Goal: Find specific fact: Find specific fact

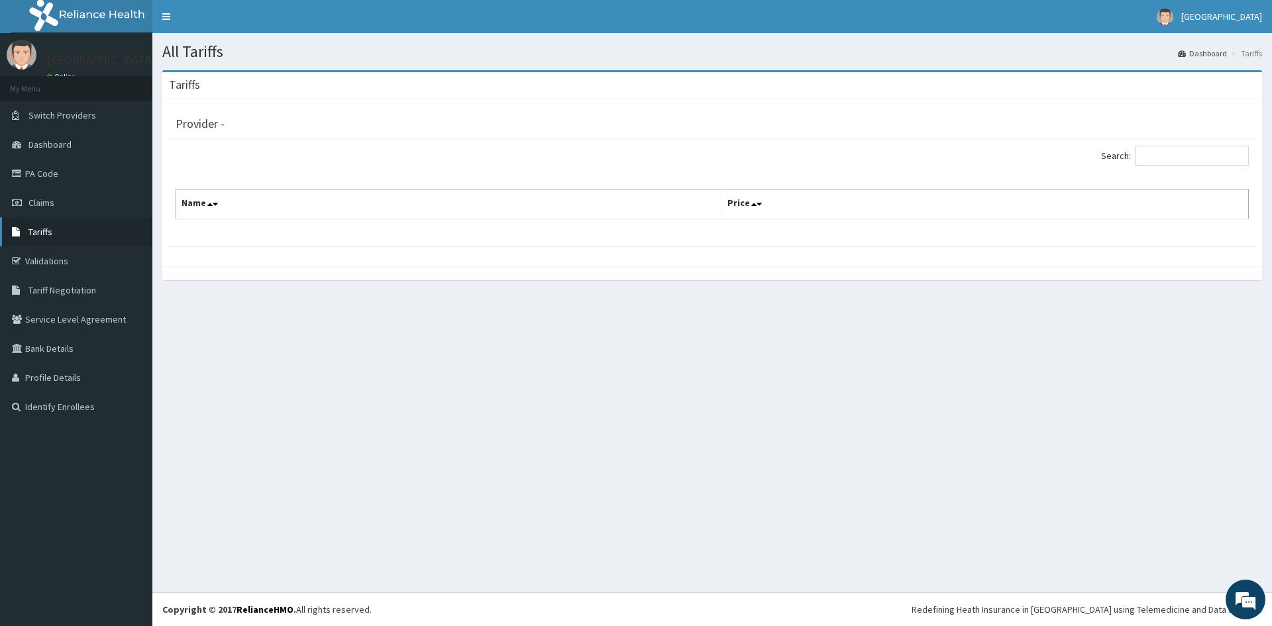
click at [55, 225] on link "Tariffs" at bounding box center [76, 231] width 152 height 29
click at [1187, 155] on input "Search:" at bounding box center [1192, 156] width 114 height 20
type input "c"
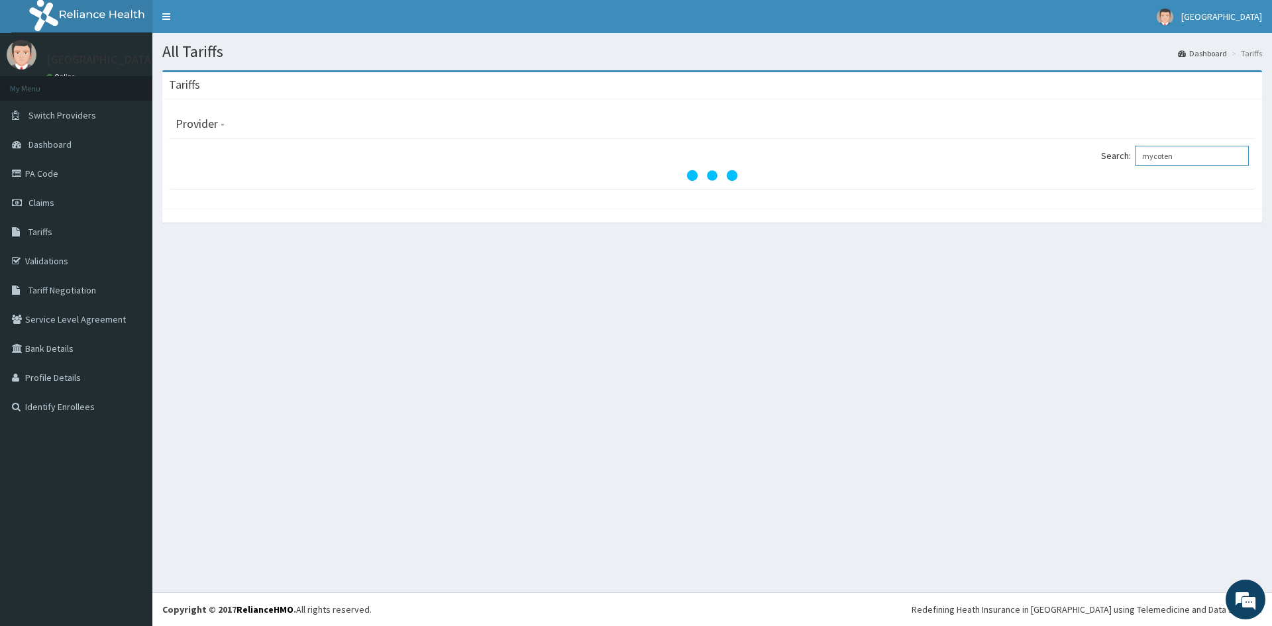
type input "mycoten"
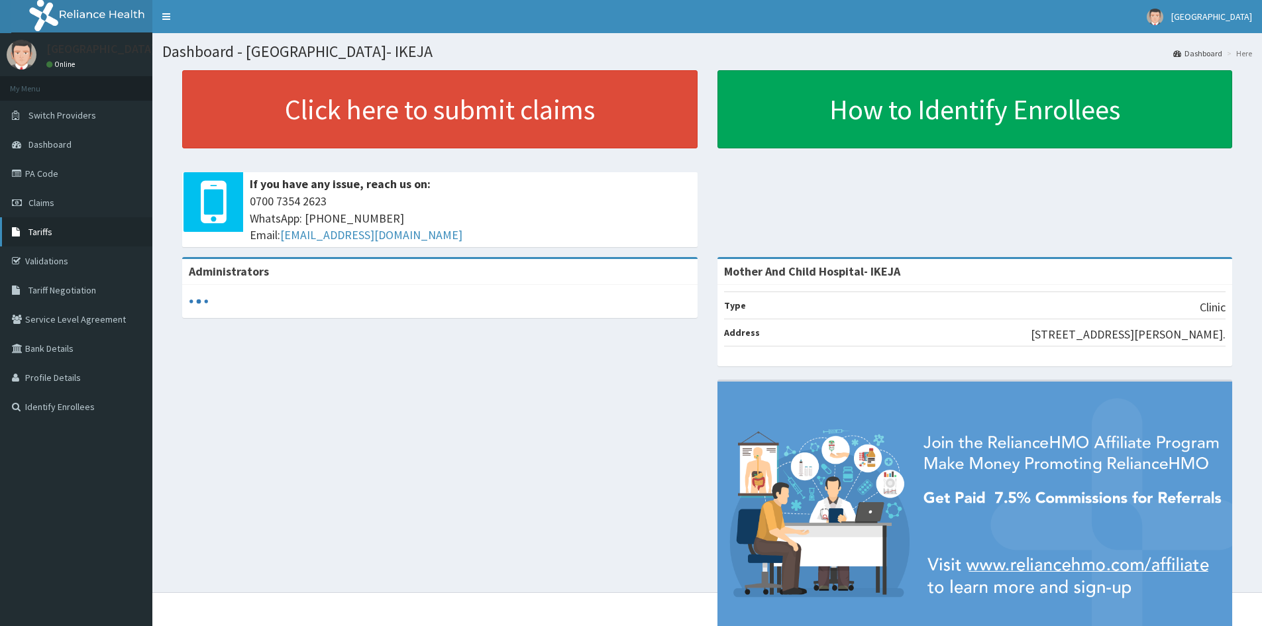
click at [46, 236] on span "Tariffs" at bounding box center [40, 232] width 24 height 12
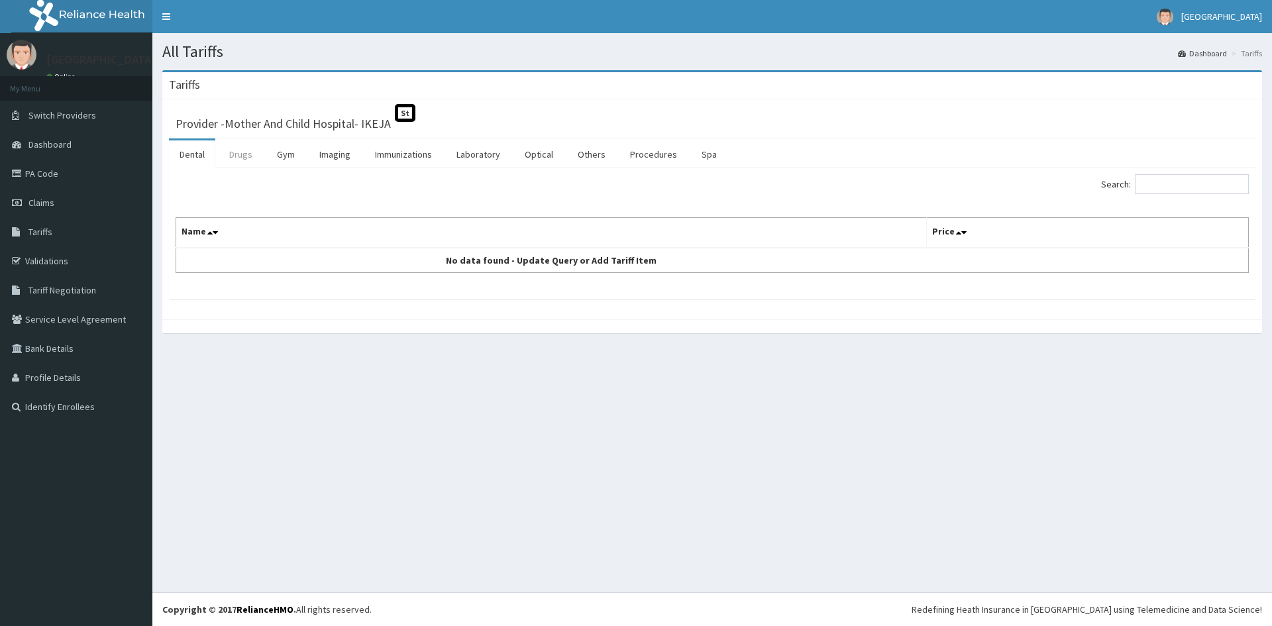
click at [234, 162] on link "Drugs" at bounding box center [241, 154] width 44 height 28
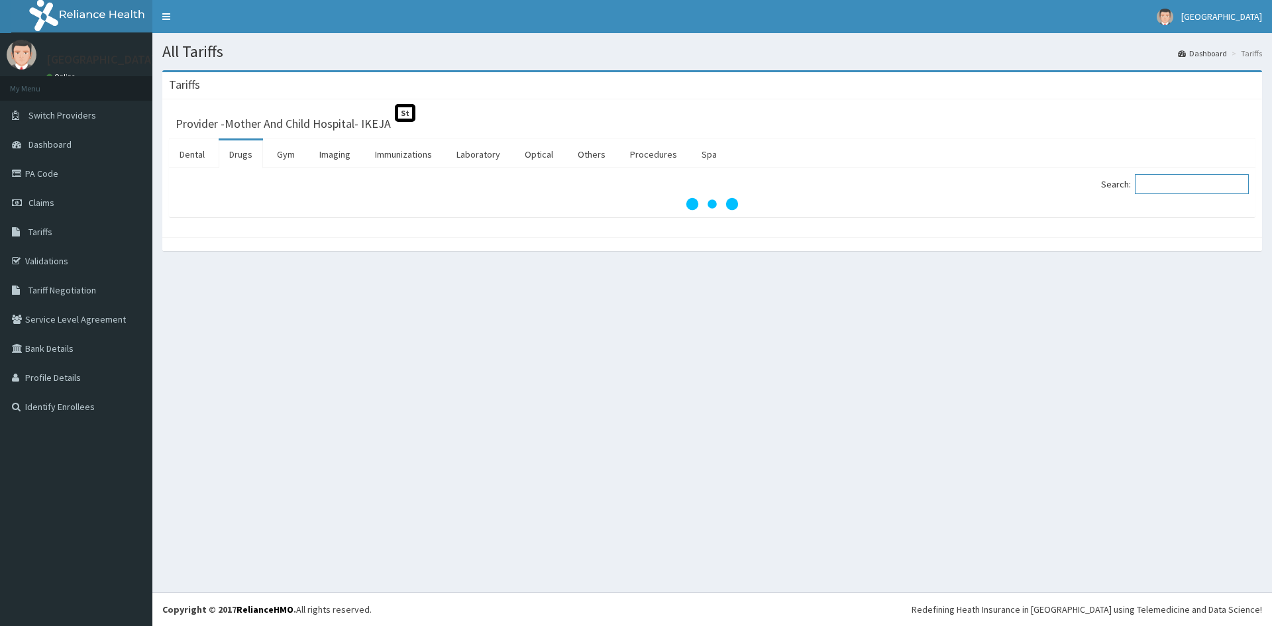
click at [1171, 191] on input "Search:" at bounding box center [1192, 184] width 114 height 20
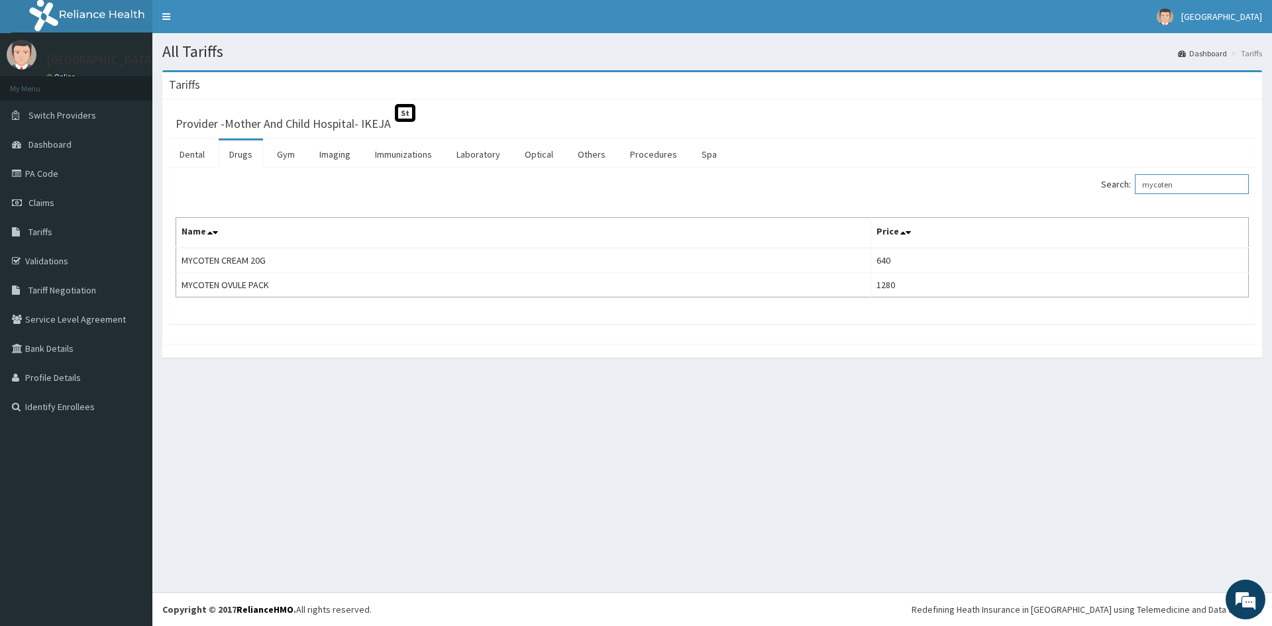
drag, startPoint x: 1216, startPoint y: 191, endPoint x: 1110, endPoint y: 191, distance: 106.0
click at [1110, 191] on div "Search: mycoten" at bounding box center [985, 185] width 527 height 23
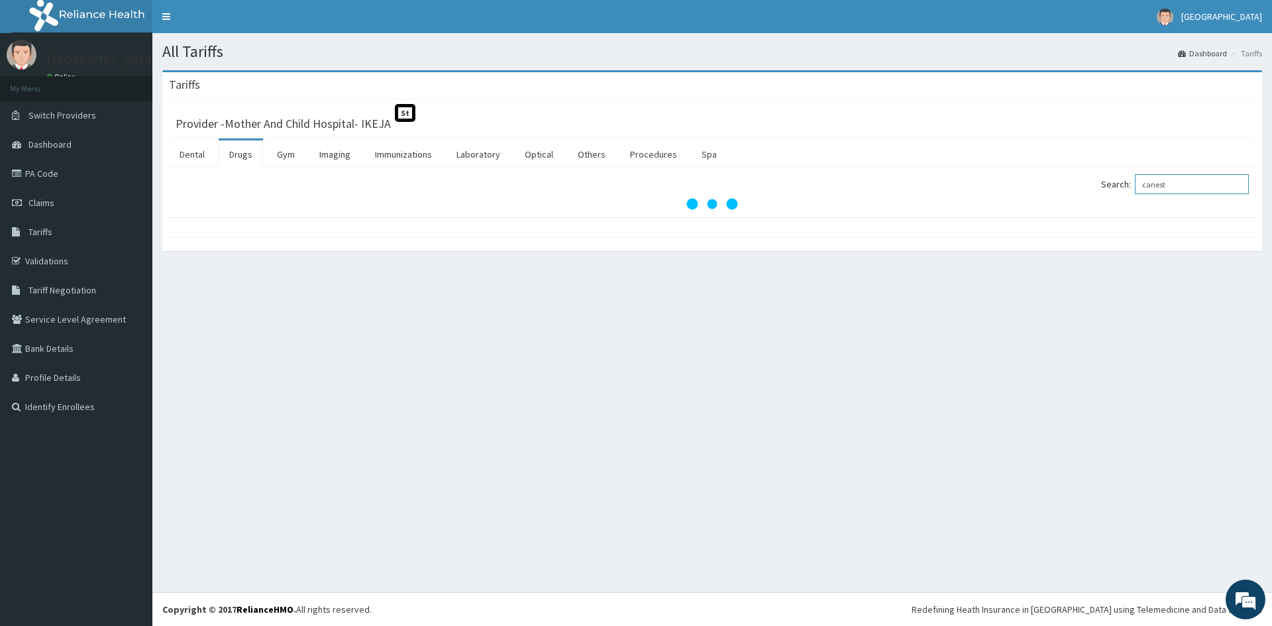
type input "canest"
